Goal: Communication & Community: Answer question/provide support

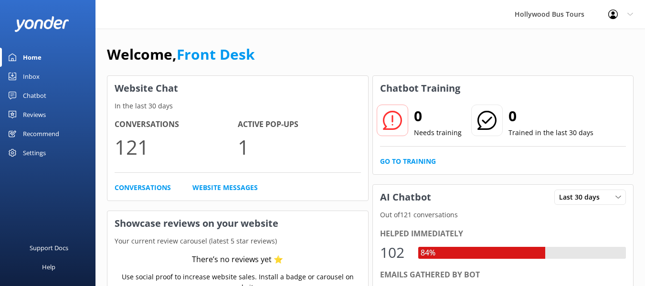
click at [19, 72] on link "Inbox" at bounding box center [47, 76] width 95 height 19
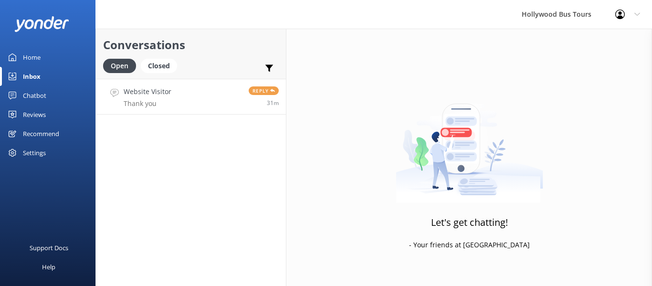
click at [181, 97] on link "Website Visitor Thank you Reply 31m" at bounding box center [191, 97] width 190 height 36
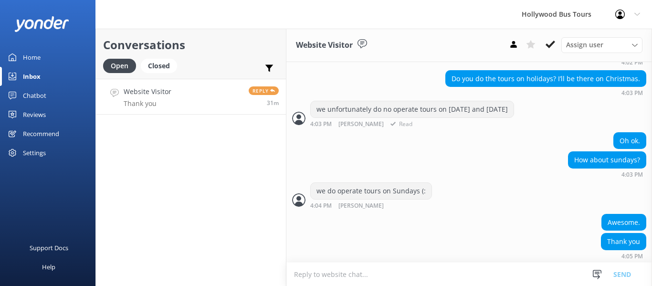
scroll to position [497, 0]
